Goal: Communication & Community: Connect with others

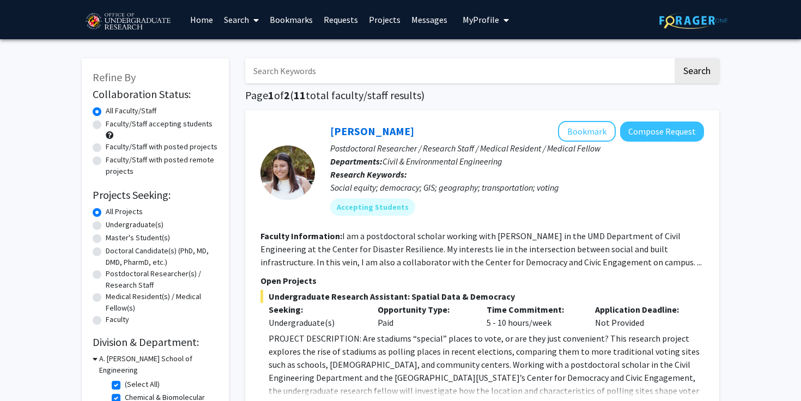
scroll to position [1867, 0]
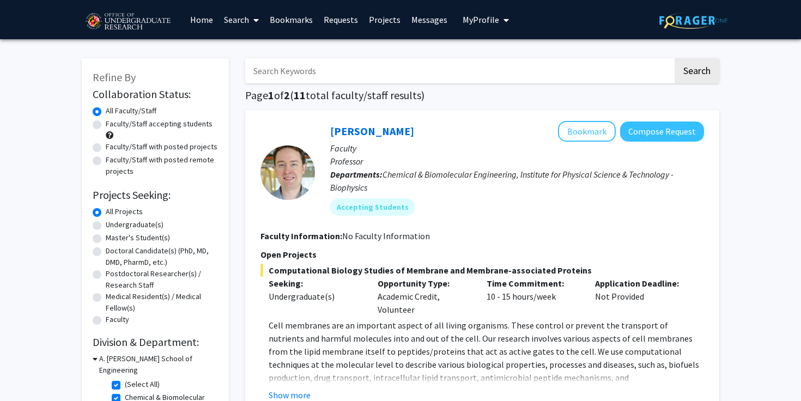
scroll to position [7, 0]
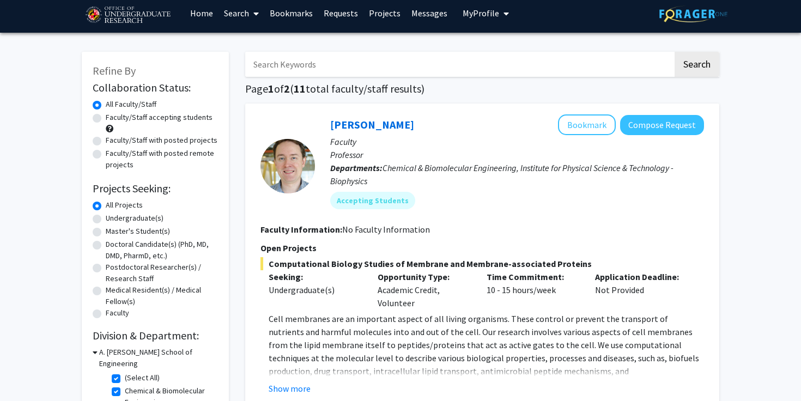
click at [433, 10] on link "Messages" at bounding box center [429, 13] width 47 height 38
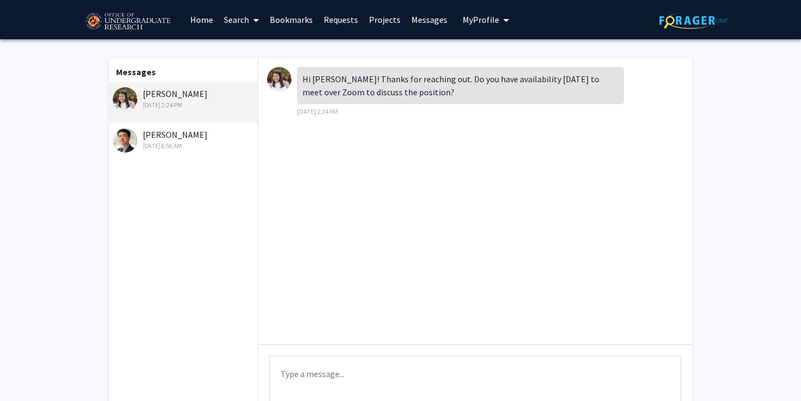
scroll to position [7, 0]
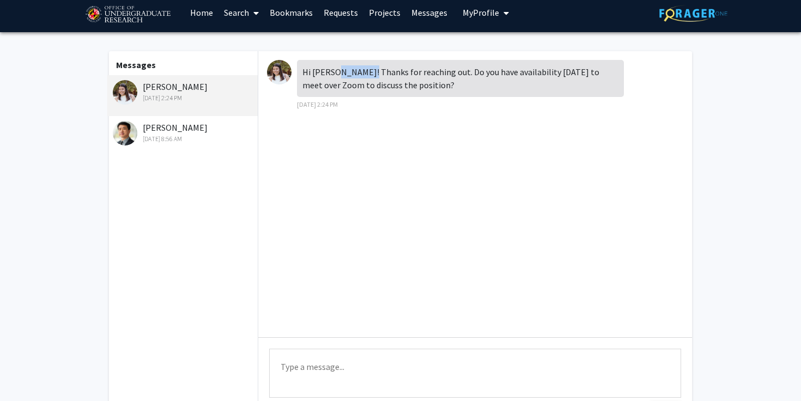
drag, startPoint x: 335, startPoint y: 71, endPoint x: 367, endPoint y: 71, distance: 32.2
click at [367, 71] on div "Hi [PERSON_NAME]! Thanks for reaching out. Do you have availability [DATE] to m…" at bounding box center [460, 78] width 327 height 37
click at [310, 381] on textarea "Type a message" at bounding box center [475, 373] width 412 height 49
click at [163, 86] on div "[PERSON_NAME] [DATE] 2:24 PM" at bounding box center [184, 91] width 142 height 23
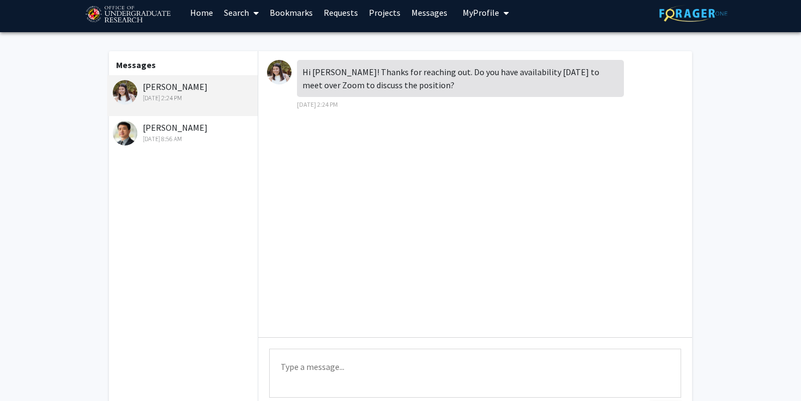
click at [280, 75] on img at bounding box center [279, 72] width 25 height 25
click at [334, 13] on link "Requests" at bounding box center [340, 12] width 45 height 38
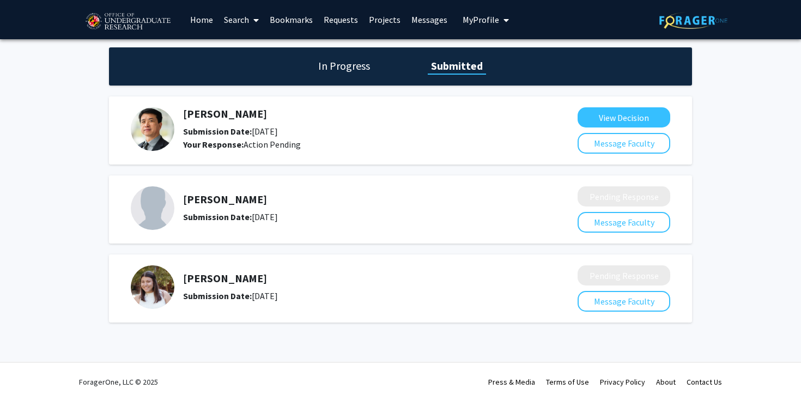
click at [211, 274] on h5 "[PERSON_NAME]" at bounding box center [351, 278] width 337 height 13
click at [253, 277] on h5 "[PERSON_NAME]" at bounding box center [351, 278] width 337 height 13
click at [425, 17] on link "Messages" at bounding box center [429, 20] width 47 height 38
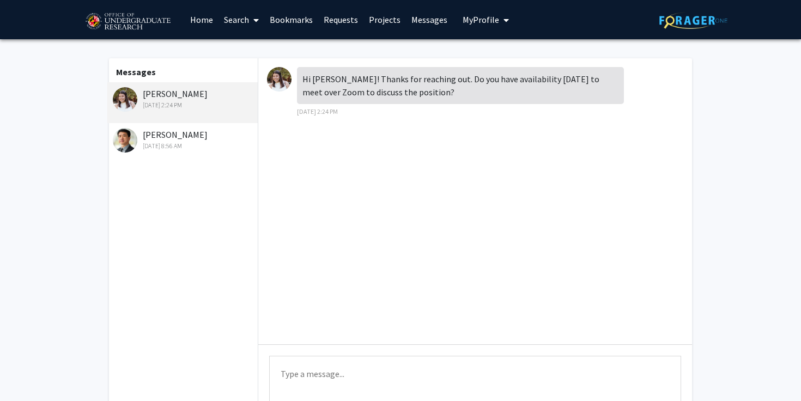
click at [328, 365] on textarea "Type a message" at bounding box center [475, 380] width 412 height 49
click at [352, 369] on textarea "yes, what time would work best for you. I have" at bounding box center [475, 380] width 412 height 49
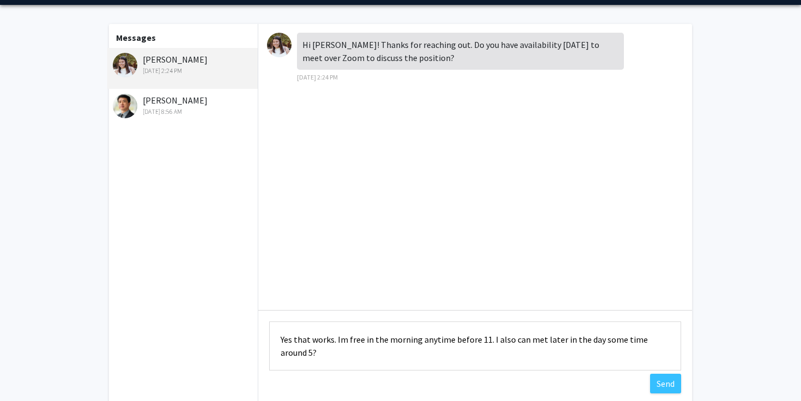
scroll to position [67, 0]
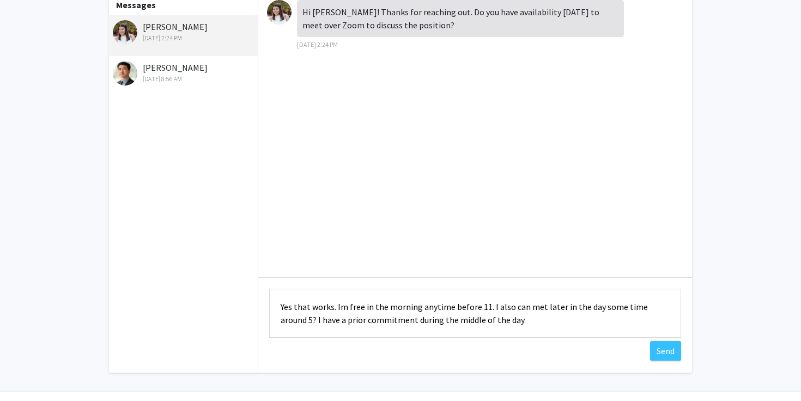
drag, startPoint x: 491, startPoint y: 318, endPoint x: 289, endPoint y: 320, distance: 201.6
click at [289, 320] on textarea "Yes that works. Im free in the morning anytime before 11. I also can met later …" at bounding box center [475, 313] width 412 height 49
type textarea "Yes that works. Im free in the morning anytime before 11. I also can met later …"
click at [591, 235] on div "Hi [PERSON_NAME]! Thanks for reaching out. Do you have availability [DATE] to m…" at bounding box center [475, 134] width 434 height 286
drag, startPoint x: 665, startPoint y: 349, endPoint x: 520, endPoint y: 347, distance: 145.5
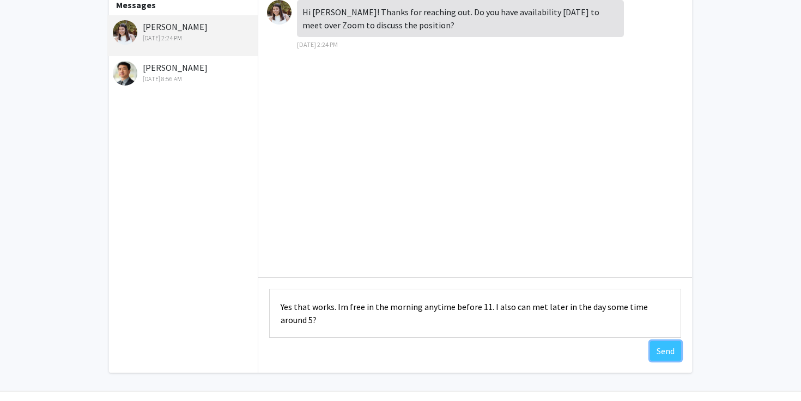
click at [520, 347] on div "Type a message Yes that works. Im free in the morning anytime before 11. I also…" at bounding box center [475, 314] width 434 height 75
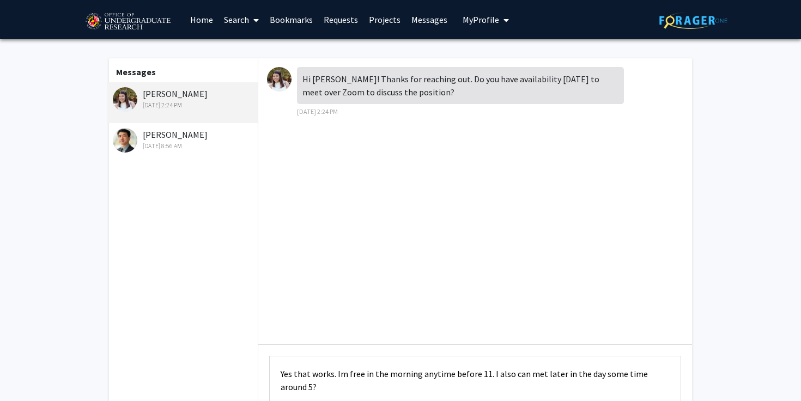
click at [242, 17] on link "Search" at bounding box center [242, 20] width 46 height 38
click at [313, 372] on textarea "Yes that works. Im free in the morning anytime before 11. I also can met later …" at bounding box center [475, 380] width 412 height 49
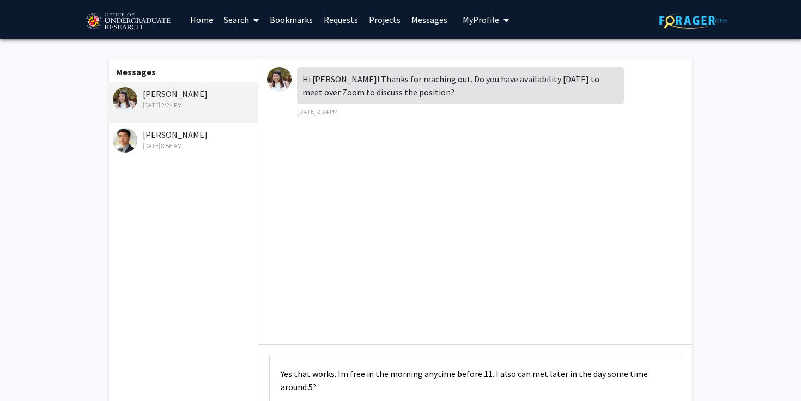
click at [290, 219] on div "Hi [PERSON_NAME]! Thanks for reaching out. Do you have availability [DATE] to m…" at bounding box center [475, 201] width 434 height 286
click at [243, 28] on link "Search" at bounding box center [242, 20] width 46 height 38
click at [244, 48] on span "Faculty/Staff" at bounding box center [259, 50] width 80 height 22
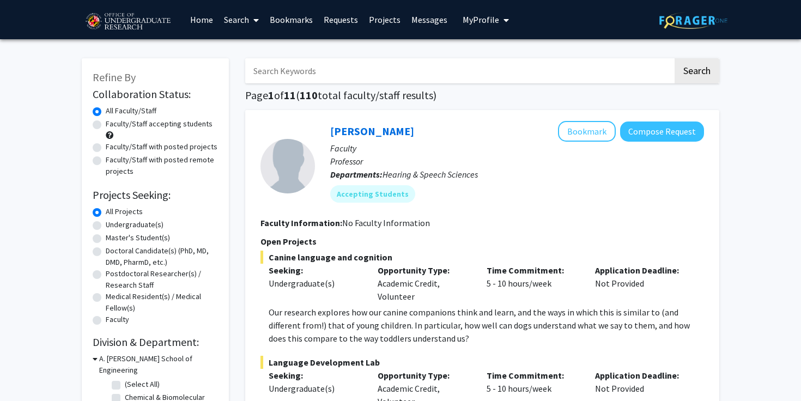
click at [285, 77] on input "Search Keywords" at bounding box center [459, 70] width 428 height 25
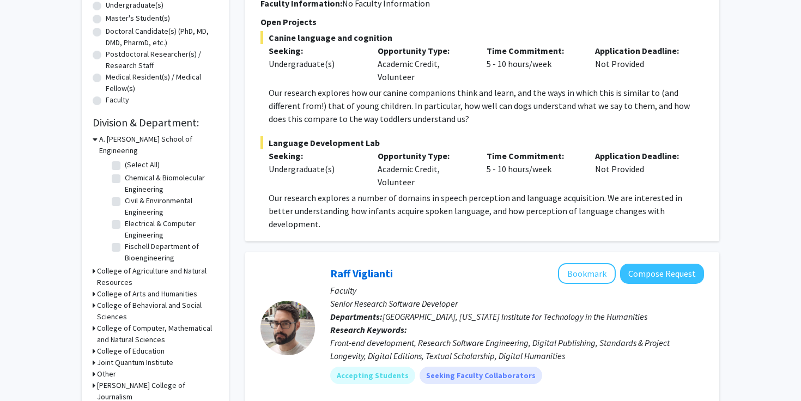
scroll to position [278, 0]
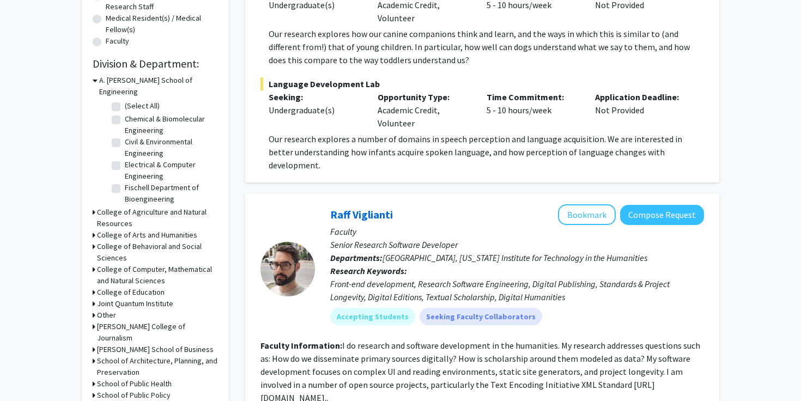
click at [125, 100] on label "(Select All)" at bounding box center [142, 105] width 35 height 11
click at [125, 100] on input "(Select All)" at bounding box center [128, 103] width 7 height 7
checkbox input "true"
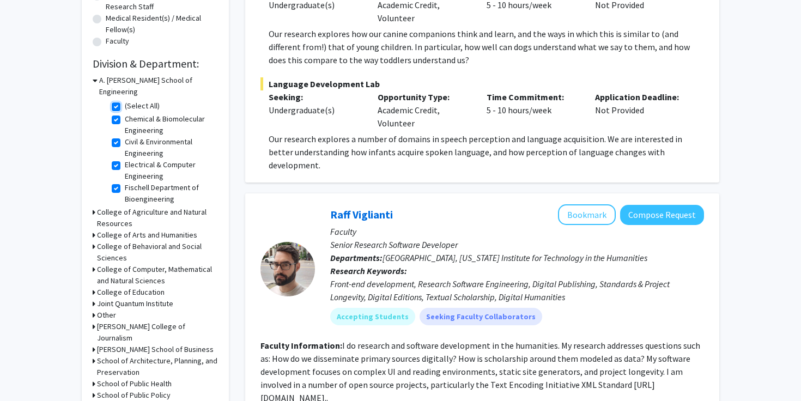
checkbox input "true"
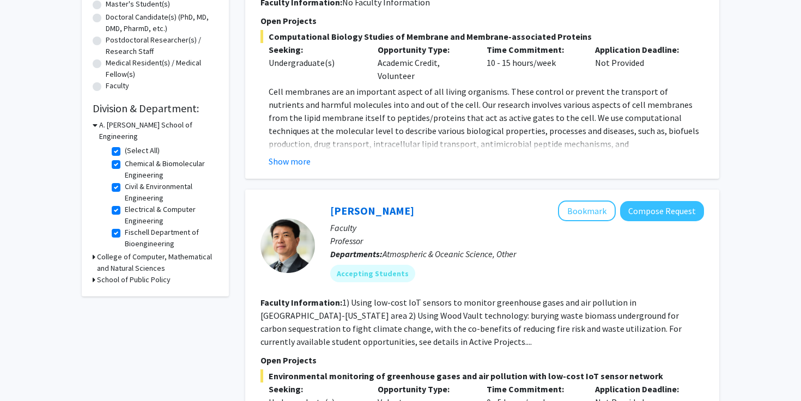
scroll to position [264, 0]
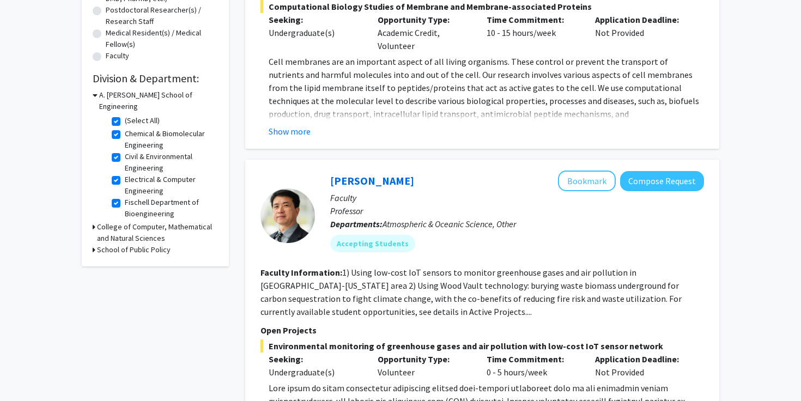
click at [115, 221] on h3 "College of Computer, Mathematical and Natural Sciences" at bounding box center [157, 232] width 121 height 23
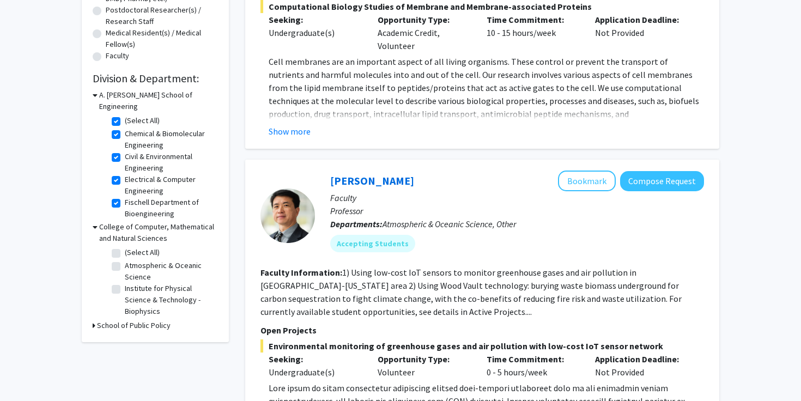
click at [121, 247] on fg-checkbox "(Select All) (Select All)" at bounding box center [164, 253] width 104 height 13
click at [125, 247] on label "(Select All)" at bounding box center [142, 252] width 35 height 11
click at [125, 247] on input "(Select All)" at bounding box center [128, 250] width 7 height 7
checkbox input "true"
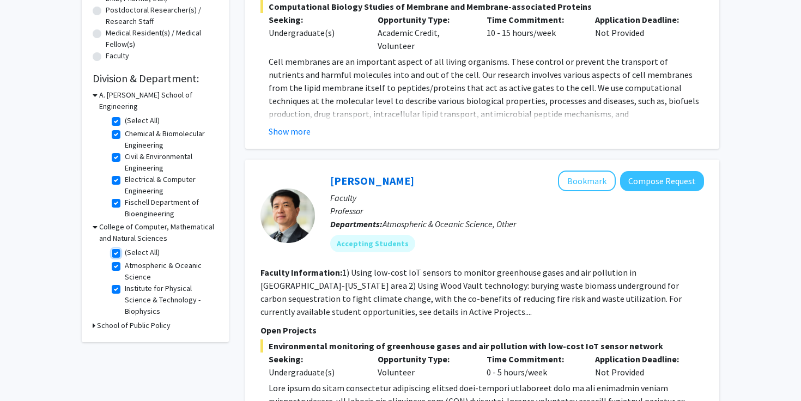
checkbox input "true"
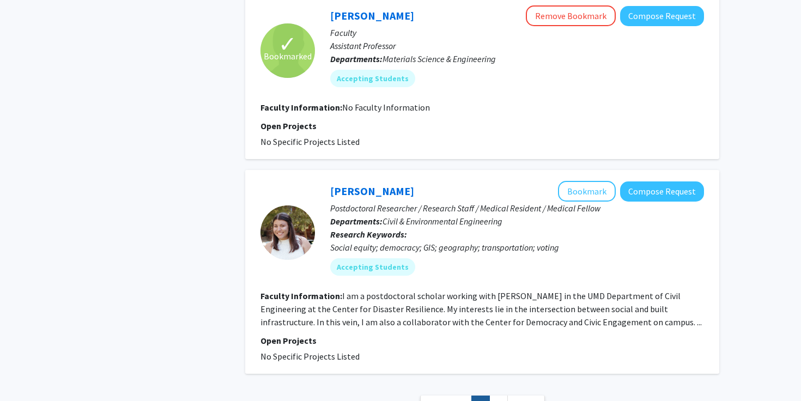
scroll to position [2446, 0]
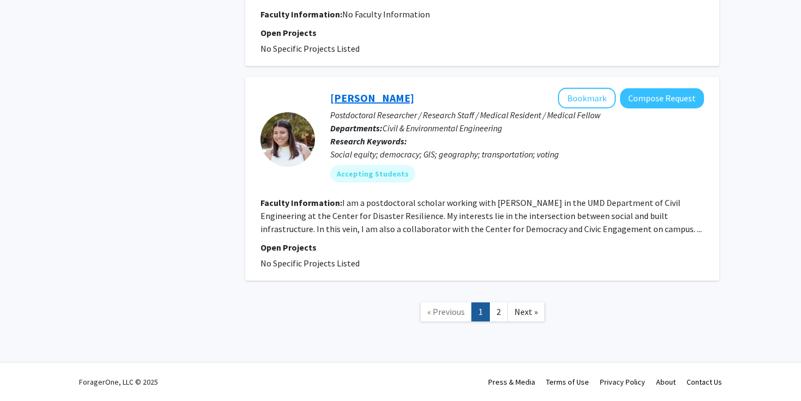
click at [349, 99] on link "[PERSON_NAME]" at bounding box center [372, 98] width 84 height 14
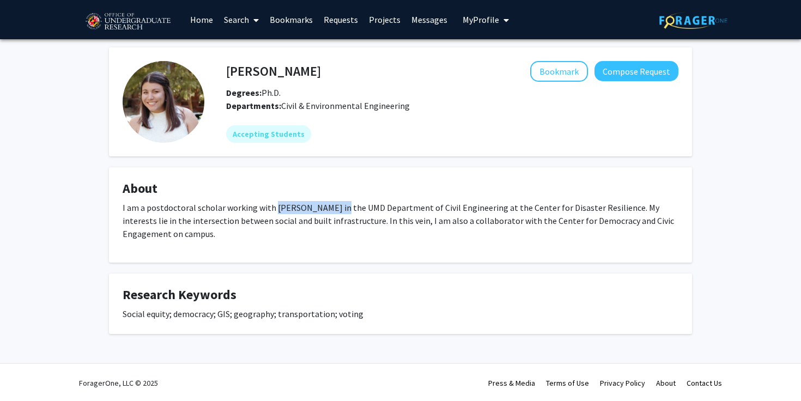
drag, startPoint x: 272, startPoint y: 207, endPoint x: 333, endPoint y: 209, distance: 60.5
click at [333, 209] on p "I am a postdoctoral scholar working with [PERSON_NAME] in the UMD Department of…" at bounding box center [401, 220] width 556 height 39
copy p "[PERSON_NAME]"
click at [256, 151] on fg-card "[PERSON_NAME] Bookmark Compose Request Degrees: Ph.D. Departments: Civil & Envi…" at bounding box center [400, 101] width 583 height 109
click at [298, 105] on span "Civil & Environmental Engineering" at bounding box center [345, 105] width 129 height 11
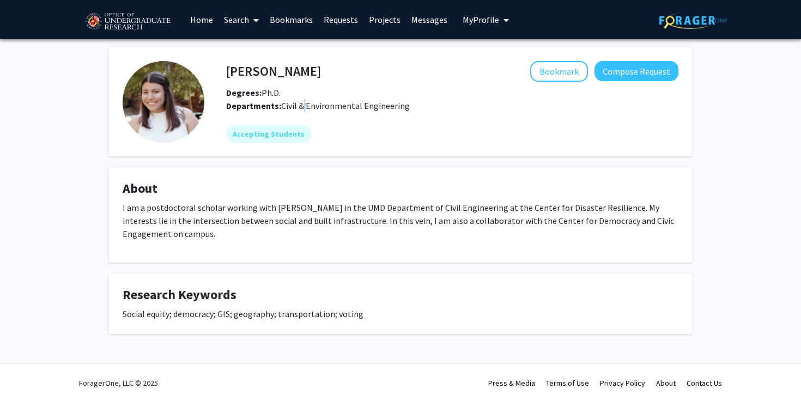
click at [298, 105] on span "Civil & Environmental Engineering" at bounding box center [345, 105] width 129 height 11
click at [315, 106] on span "Civil & Environmental Engineering" at bounding box center [345, 105] width 129 height 11
click at [342, 106] on span "Civil & Environmental Engineering" at bounding box center [345, 105] width 129 height 11
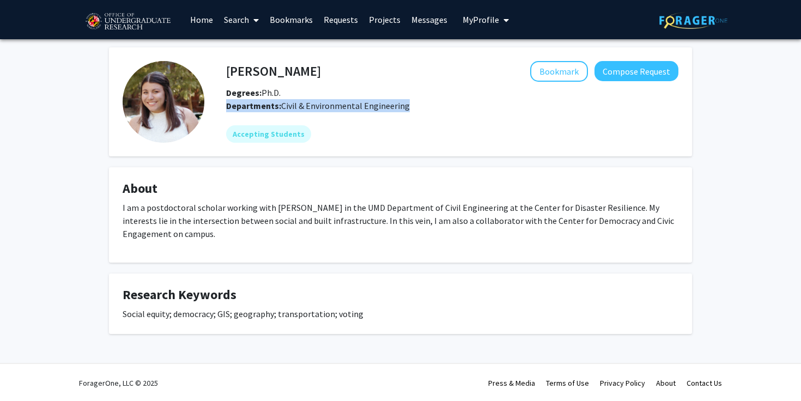
click at [342, 106] on span "Civil & Environmental Engineering" at bounding box center [345, 105] width 129 height 11
click at [329, 106] on span "Civil & Environmental Engineering" at bounding box center [345, 105] width 129 height 11
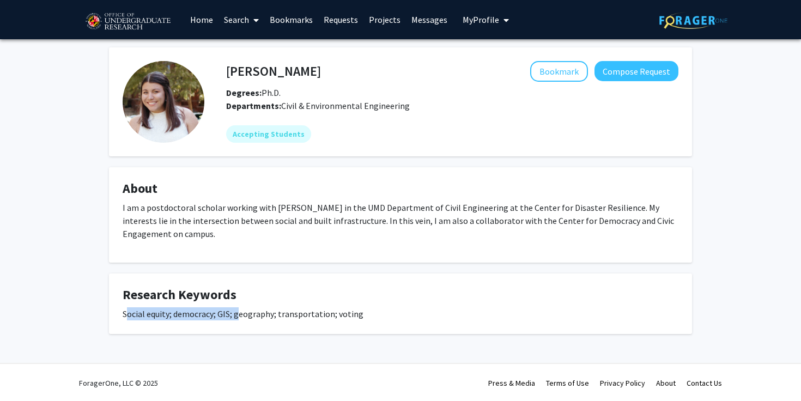
drag, startPoint x: 125, startPoint y: 313, endPoint x: 239, endPoint y: 316, distance: 113.4
click at [239, 316] on div "Social equity; democracy; GIS; geography; transportation; voting" at bounding box center [401, 313] width 556 height 13
drag, startPoint x: 306, startPoint y: 203, endPoint x: 370, endPoint y: 204, distance: 64.3
click at [370, 204] on p "I am a postdoctoral scholar working with [PERSON_NAME] in the UMD Department of…" at bounding box center [401, 220] width 556 height 39
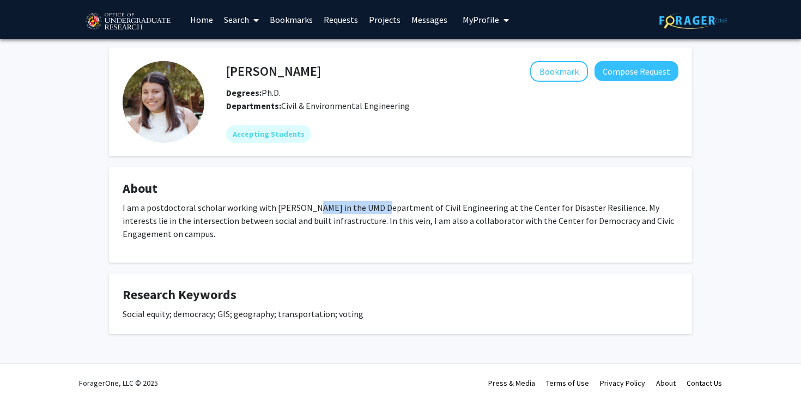
click at [370, 204] on p "I am a postdoctoral scholar working with [PERSON_NAME] in the UMD Department of…" at bounding box center [401, 220] width 556 height 39
drag, startPoint x: 367, startPoint y: 216, endPoint x: 447, endPoint y: 214, distance: 80.1
click at [447, 214] on p "I am a postdoctoral scholar working with [PERSON_NAME] in the UMD Department of…" at bounding box center [401, 220] width 556 height 39
click at [427, 21] on link "Messages" at bounding box center [429, 20] width 47 height 38
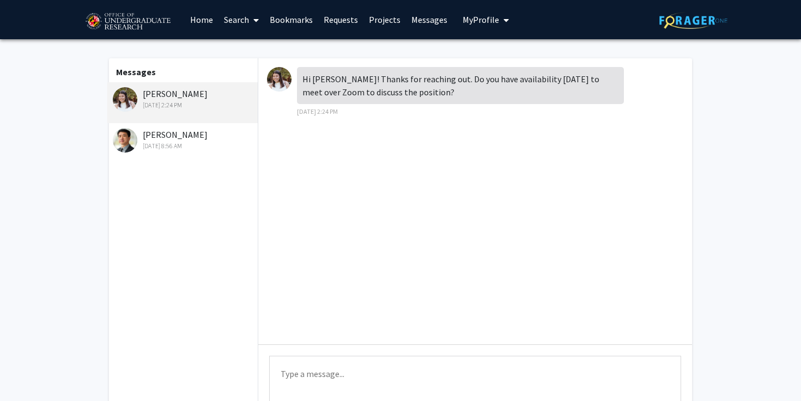
click at [324, 375] on textarea "Type a message" at bounding box center [475, 380] width 412 height 49
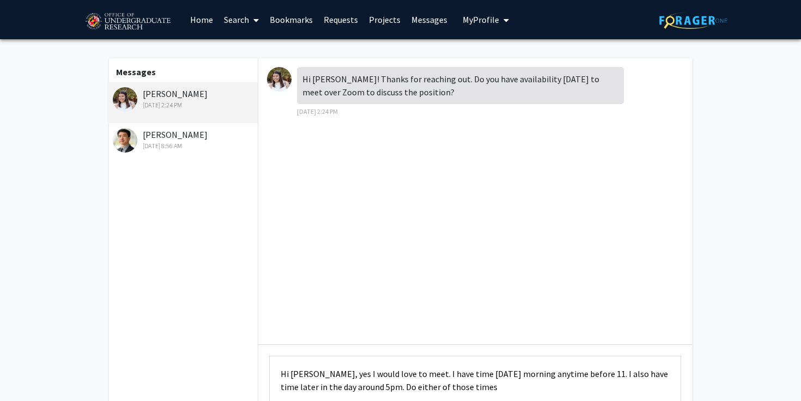
click at [596, 375] on textarea "Hi [PERSON_NAME], yes I would love to meet. I have time [DATE] morning anytime …" at bounding box center [475, 380] width 412 height 49
click at [505, 390] on textarea "Hi [PERSON_NAME], yes I would love to meet. I have time [DATE] morning anytime …" at bounding box center [475, 380] width 412 height 49
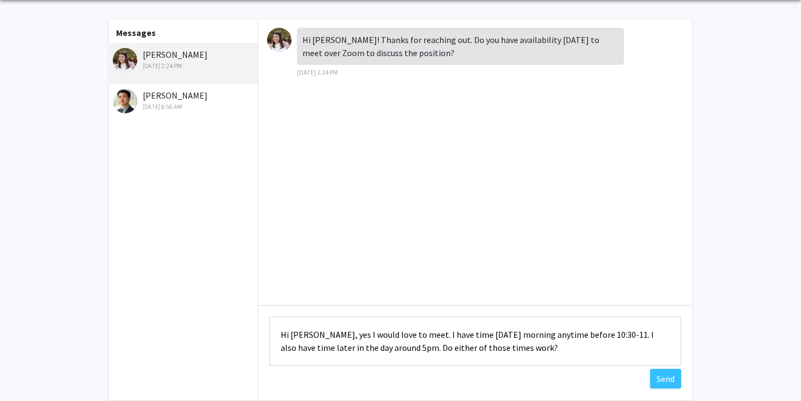
click at [419, 333] on textarea "Hi [PERSON_NAME], yes I would love to meet. I have time [DATE] morning anytime …" at bounding box center [475, 341] width 412 height 49
click at [440, 333] on textarea "Hi [PERSON_NAME], yes I would love to meet. I have time [DATE] morning anytime …" at bounding box center [475, 341] width 412 height 49
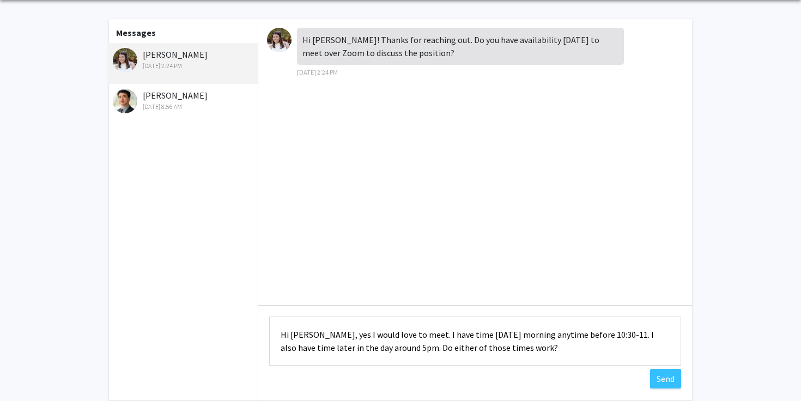
click at [440, 333] on textarea "Hi [PERSON_NAME], yes I would love to meet. I have time [DATE] morning anytime …" at bounding box center [475, 341] width 412 height 49
click at [445, 333] on textarea "Hi [PERSON_NAME], yes I would love to meet. I have time [DATE] morning anytime …" at bounding box center [475, 341] width 412 height 49
type textarea "Hi [PERSON_NAME], yes I would love to meet. I have time [DATE] morning anytime …"
click at [662, 378] on button "Send" at bounding box center [665, 379] width 31 height 20
